Goal: Check status: Check status

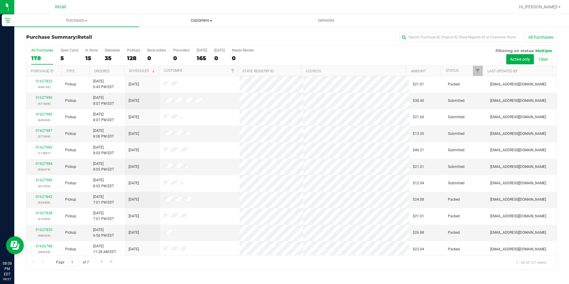
click at [207, 16] on uib-tab-heading "Customers All customers Add a new customer All physicians" at bounding box center [201, 21] width 124 height 12
click at [183, 36] on li "All customers" at bounding box center [201, 35] width 125 height 7
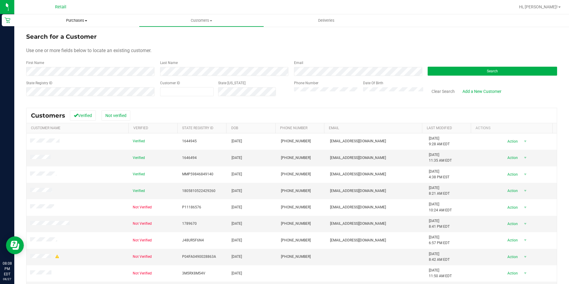
click at [72, 15] on uib-tab-heading "Purchases Summary of purchases Fulfillment All purchases" at bounding box center [76, 20] width 125 height 12
click at [71, 18] on span "Purchases" at bounding box center [76, 20] width 125 height 5
click at [487, 70] on span "Search" at bounding box center [492, 71] width 11 height 4
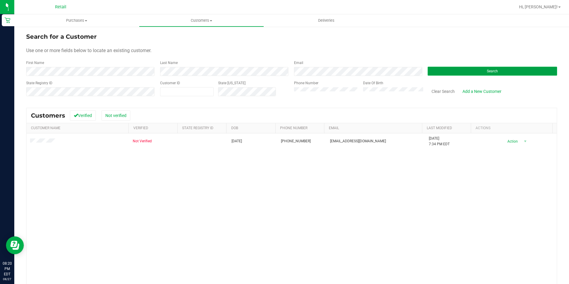
click at [456, 68] on button "Search" at bounding box center [492, 71] width 129 height 9
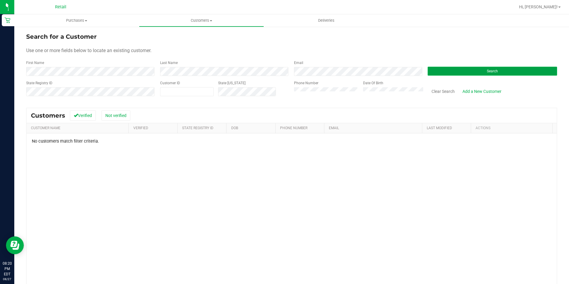
click at [461, 69] on button "Search" at bounding box center [492, 71] width 129 height 9
click at [457, 71] on button "Search" at bounding box center [492, 71] width 129 height 9
click at [456, 74] on button "Search" at bounding box center [492, 71] width 129 height 9
click at [480, 68] on button "Search" at bounding box center [492, 71] width 129 height 9
click at [447, 74] on button "Search" at bounding box center [492, 71] width 129 height 9
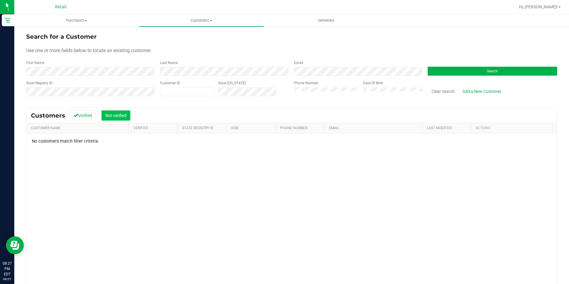
click at [114, 114] on button "Not verified" at bounding box center [115, 115] width 29 height 10
click at [92, 118] on button "Verified" at bounding box center [83, 115] width 26 height 10
click at [136, 108] on div "Customers Verified Not verified" at bounding box center [291, 115] width 530 height 15
click at [79, 15] on uib-tab-heading "Purchases Summary of purchases Fulfillment All purchases" at bounding box center [76, 20] width 125 height 12
click at [71, 35] on span "Summary of purchases" at bounding box center [44, 35] width 61 height 5
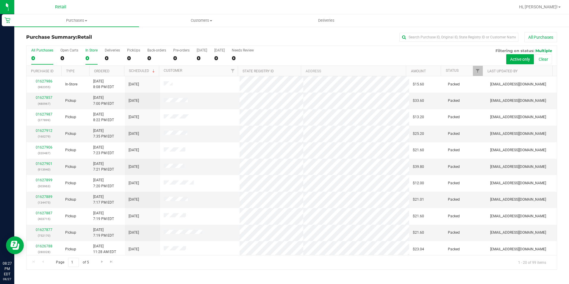
click at [93, 49] on div "In Store" at bounding box center [91, 50] width 12 height 4
click at [0, 0] on input "In Store 0" at bounding box center [0, 0] width 0 height 0
click at [301, 56] on div "All Purchases 100 Open Carts 6 In Store 18 Deliveries 27 PickUps 55 Back-orders…" at bounding box center [291, 56] width 530 height 20
